Goal: Transaction & Acquisition: Purchase product/service

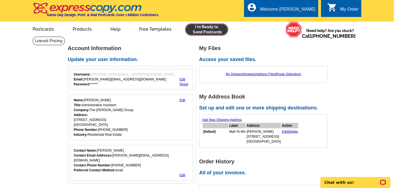
click at [215, 29] on link at bounding box center [207, 29] width 42 height 11
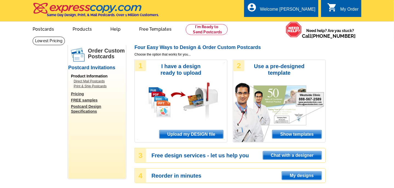
click at [209, 134] on span "Upload my DESIGN file" at bounding box center [192, 134] width 64 height 8
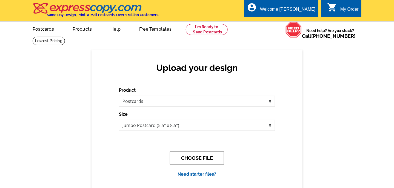
click at [192, 157] on button "CHOOSE FILE" at bounding box center [197, 158] width 54 height 13
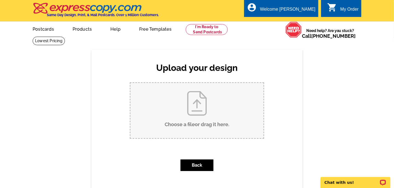
click at [194, 126] on input "Choose a file or drag it here ." at bounding box center [196, 110] width 133 height 55
type input "C:\fakepath\PamFallfront2025.pdf"
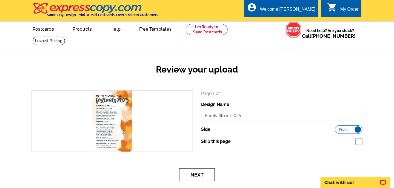
click at [196, 176] on button "Next" at bounding box center [197, 175] width 36 height 13
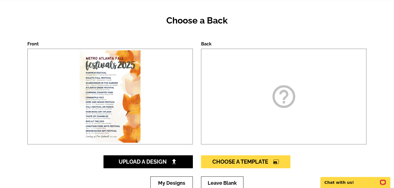
scroll to position [55, 0]
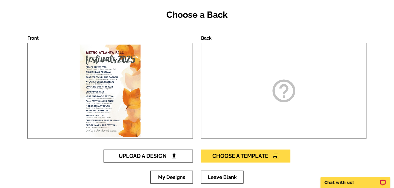
click at [169, 156] on span "Upload A Design" at bounding box center [148, 156] width 59 height 7
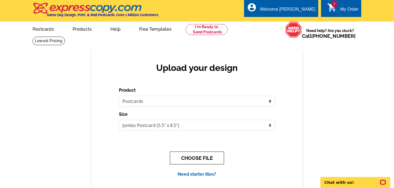
click at [200, 157] on button "CHOOSE FILE" at bounding box center [197, 158] width 54 height 13
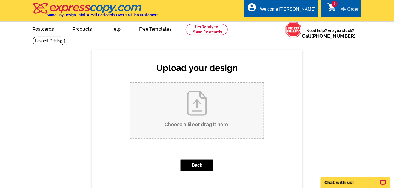
click at [205, 126] on input "Choose a file or drag it here ." at bounding box center [196, 110] width 133 height 55
type input "C:\fakepath\PamFallBack2025.pdf"
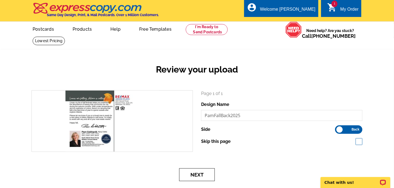
click at [197, 173] on button "Next" at bounding box center [197, 175] width 36 height 13
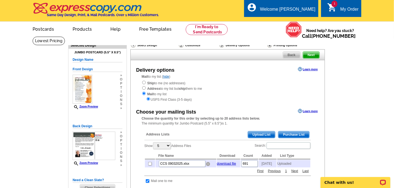
click at [207, 166] on img at bounding box center [208, 164] width 4 height 4
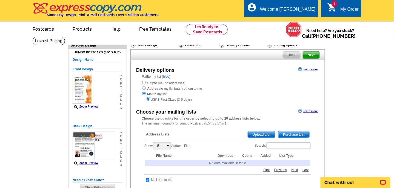
click at [268, 136] on span "Upload List" at bounding box center [261, 135] width 27 height 7
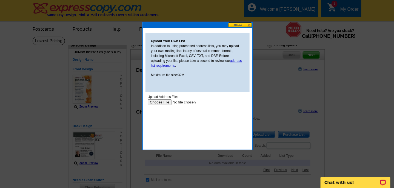
click at [162, 103] on input "file" at bounding box center [181, 102] width 69 height 6
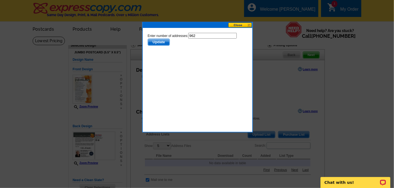
click at [165, 43] on span "Update" at bounding box center [159, 42] width 22 height 7
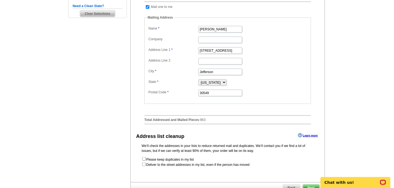
scroll to position [192, 0]
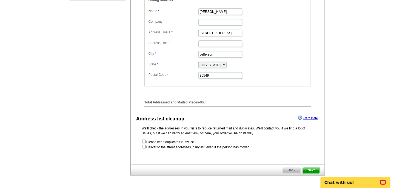
click at [144, 149] on input "checkbox" at bounding box center [144, 147] width 4 height 4
checkbox input "true"
radio input "true"
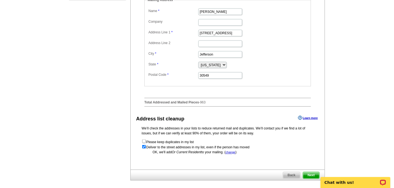
click at [311, 175] on span "Next" at bounding box center [311, 175] width 16 height 7
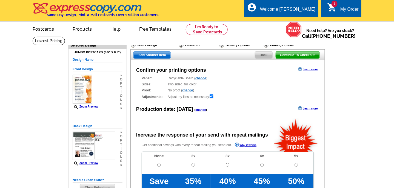
radio input "false"
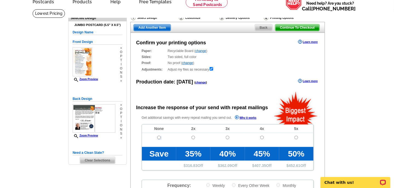
click at [159, 138] on input "radio" at bounding box center [159, 138] width 4 height 4
radio input "true"
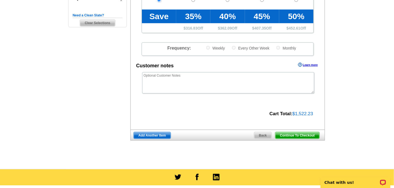
scroll to position [192, 0]
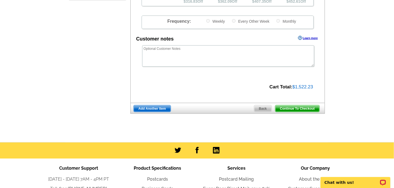
click at [301, 109] on span "Continue To Checkout" at bounding box center [297, 109] width 44 height 7
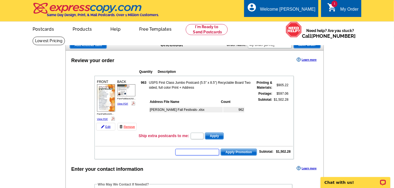
click at [207, 151] on input "text" at bounding box center [197, 152] width 44 height 7
type input "Chat20"
click at [242, 152] on span "Apply Promotion" at bounding box center [239, 152] width 36 height 7
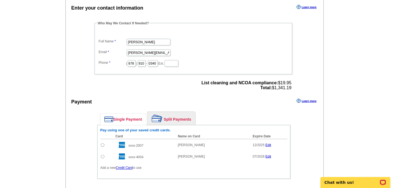
scroll to position [192, 0]
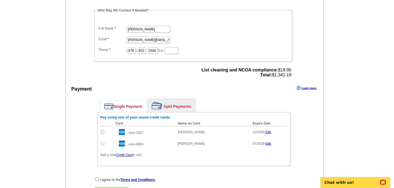
click at [103, 142] on input "radio" at bounding box center [103, 144] width 4 height 4
radio input "true"
click at [96, 178] on input "checkbox" at bounding box center [97, 180] width 4 height 4
checkbox input "true"
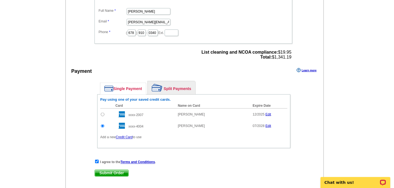
scroll to position [219, 0]
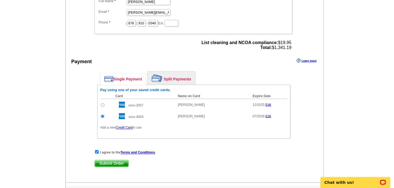
click at [115, 161] on span "Submit Order" at bounding box center [112, 164] width 34 height 7
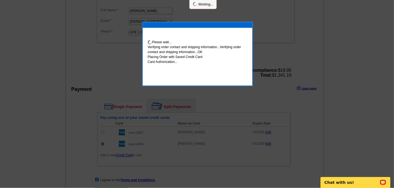
scroll to position [217, 0]
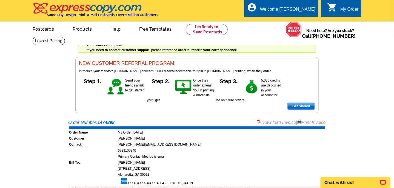
click at [279, 121] on link "Download Invoice" at bounding box center [276, 122] width 39 height 5
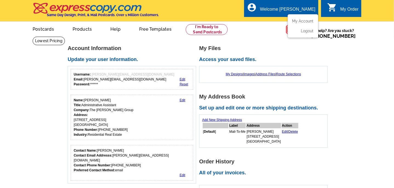
click at [303, 8] on div "Welcome [PERSON_NAME]" at bounding box center [287, 11] width 55 height 8
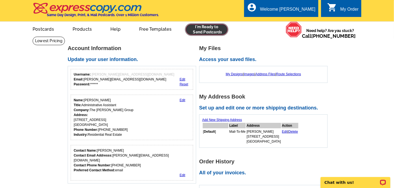
click at [208, 31] on link at bounding box center [207, 29] width 42 height 11
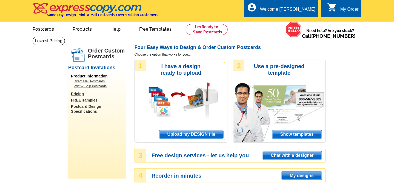
click at [198, 135] on span "Upload my DESIGN file" at bounding box center [192, 134] width 64 height 8
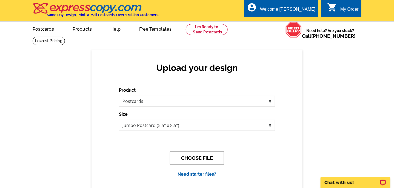
click at [201, 158] on button "CHOOSE FILE" at bounding box center [197, 158] width 54 height 13
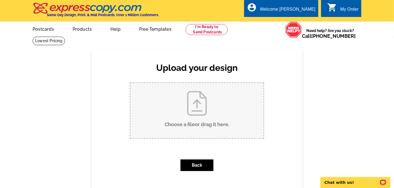
click at [203, 126] on input "Choose a file or drag it here ." at bounding box center [196, 110] width 133 height 55
type input "C:\fakepath\Lesliefallfront2025.pdf"
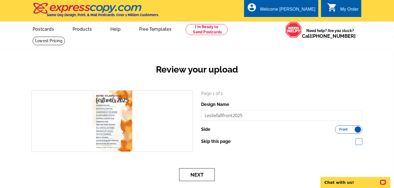
click at [204, 177] on button "Next" at bounding box center [197, 175] width 36 height 13
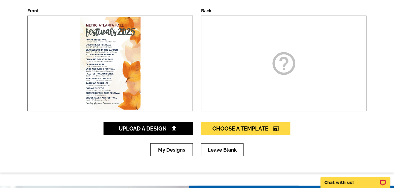
scroll to position [110, 0]
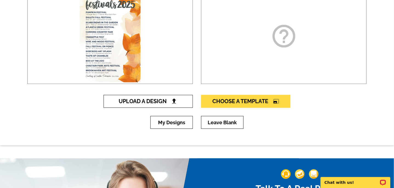
click at [173, 101] on img at bounding box center [174, 101] width 6 height 6
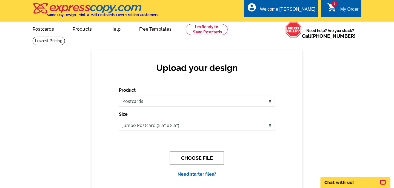
click at [198, 157] on button "CHOOSE FILE" at bounding box center [197, 158] width 54 height 13
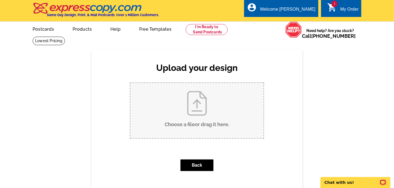
click at [200, 122] on input "Choose a file or drag it here ." at bounding box center [196, 110] width 133 height 55
type input "C:\fakepath\LeslieFallBack2025.pdf"
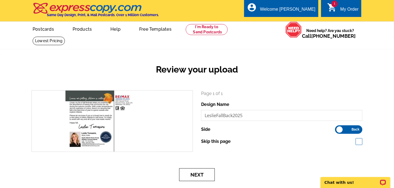
click at [197, 174] on button "Next" at bounding box center [197, 175] width 36 height 13
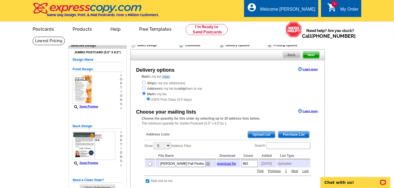
click at [208, 166] on img at bounding box center [208, 164] width 4 height 4
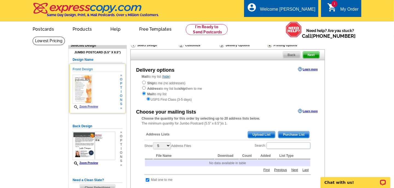
click at [94, 109] on span "Zoom Preview" at bounding box center [85, 107] width 25 height 4
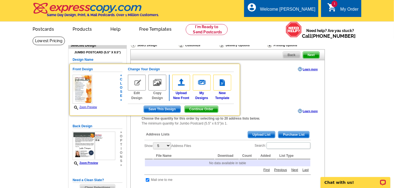
click at [83, 106] on link "Zoom Preview" at bounding box center [85, 107] width 24 height 3
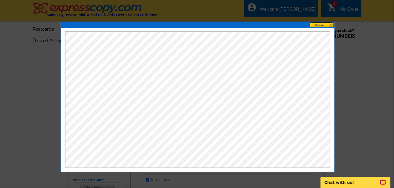
click at [329, 26] on button at bounding box center [322, 24] width 24 height 5
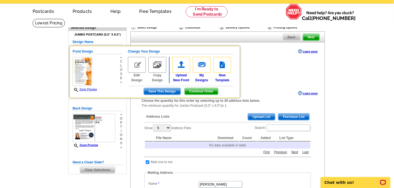
scroll to position [55, 0]
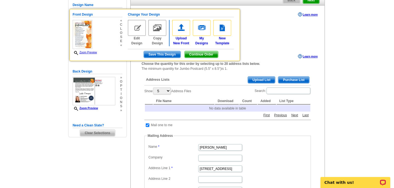
click at [262, 82] on span "Upload List" at bounding box center [261, 80] width 27 height 7
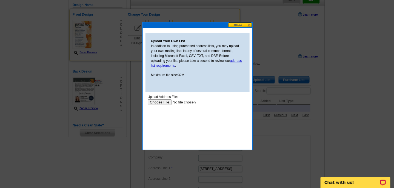
scroll to position [0, 0]
click at [166, 102] on input "file" at bounding box center [181, 102] width 69 height 6
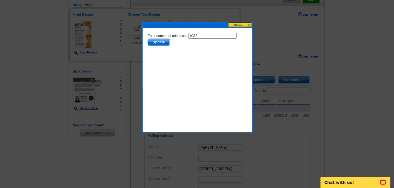
click at [159, 42] on span "Update" at bounding box center [159, 42] width 22 height 7
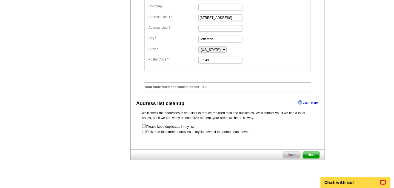
scroll to position [219, 0]
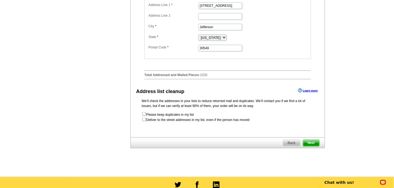
click at [144, 120] on input "checkbox" at bounding box center [144, 120] width 4 height 4
checkbox input "true"
radio input "true"
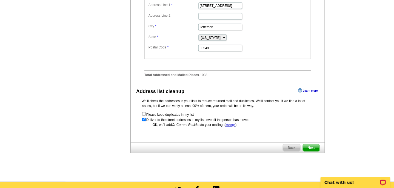
click at [313, 149] on span "Next" at bounding box center [311, 148] width 16 height 7
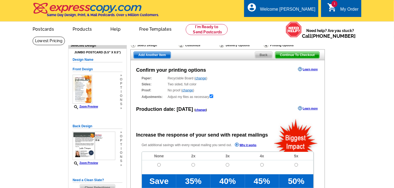
radio input "false"
click at [158, 166] on input "radio" at bounding box center [159, 165] width 4 height 4
radio input "true"
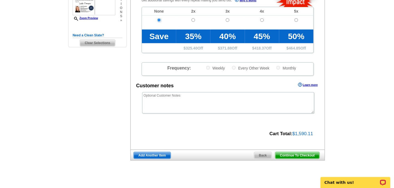
scroll to position [164, 0]
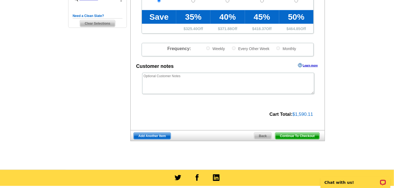
click at [302, 137] on span "Continue To Checkout" at bounding box center [297, 136] width 44 height 7
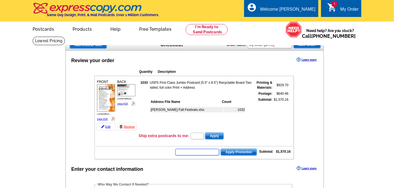
click at [195, 152] on input "text" at bounding box center [197, 152] width 44 height 7
type input "Chat20"
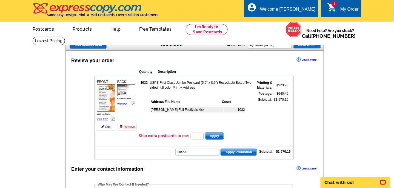
click at [244, 151] on span "Apply Promotion" at bounding box center [239, 152] width 36 height 7
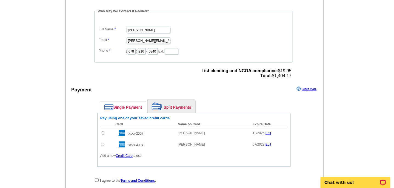
scroll to position [192, 0]
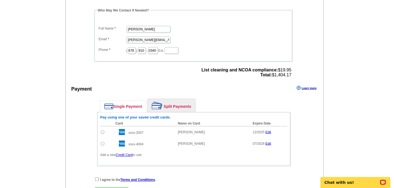
click at [103, 131] on input "radio" at bounding box center [103, 133] width 4 height 4
radio input "true"
click at [97, 178] on input "checkbox" at bounding box center [97, 180] width 4 height 4
checkbox input "true"
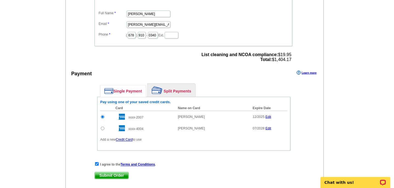
scroll to position [219, 0]
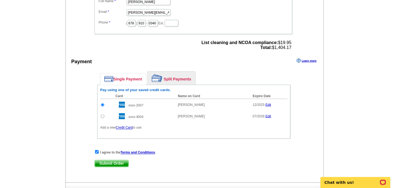
click at [107, 162] on span "Submit Order" at bounding box center [112, 164] width 34 height 7
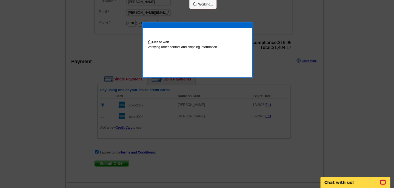
scroll to position [217, 0]
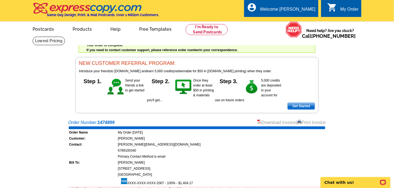
click at [271, 123] on link "Download Invoice" at bounding box center [276, 122] width 39 height 5
